Goal: Task Accomplishment & Management: Manage account settings

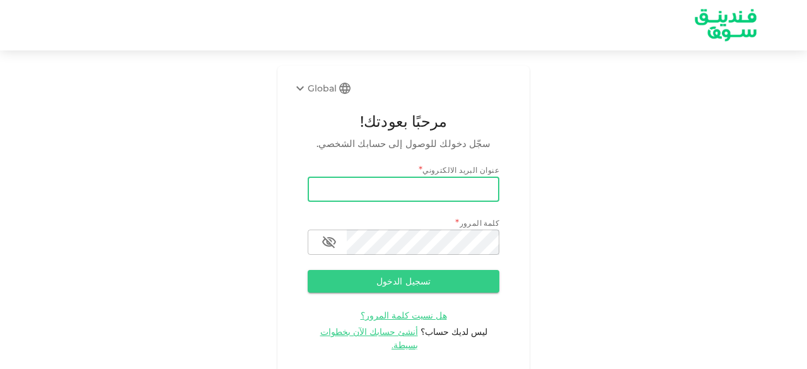
click at [341, 192] on input "email" at bounding box center [404, 189] width 192 height 25
type input "[EMAIL_ADDRESS][DOMAIN_NAME]"
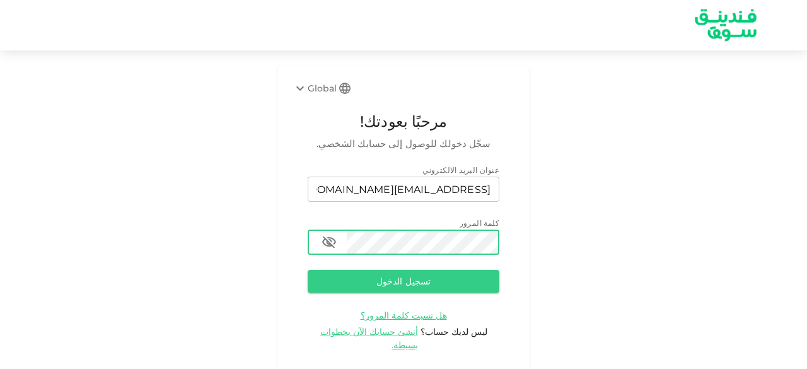
click at [308, 270] on button "تسجيل الدخول" at bounding box center [404, 281] width 192 height 23
